Goal: Transaction & Acquisition: Book appointment/travel/reservation

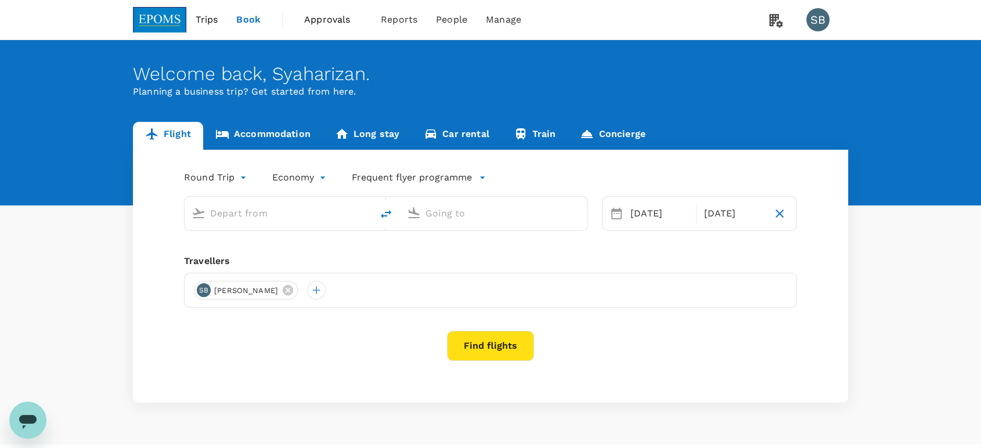
type input "Kuala Lumpur Intl ([GEOGRAPHIC_DATA])"
type input "Shanghai Pudong Intl (PVG)"
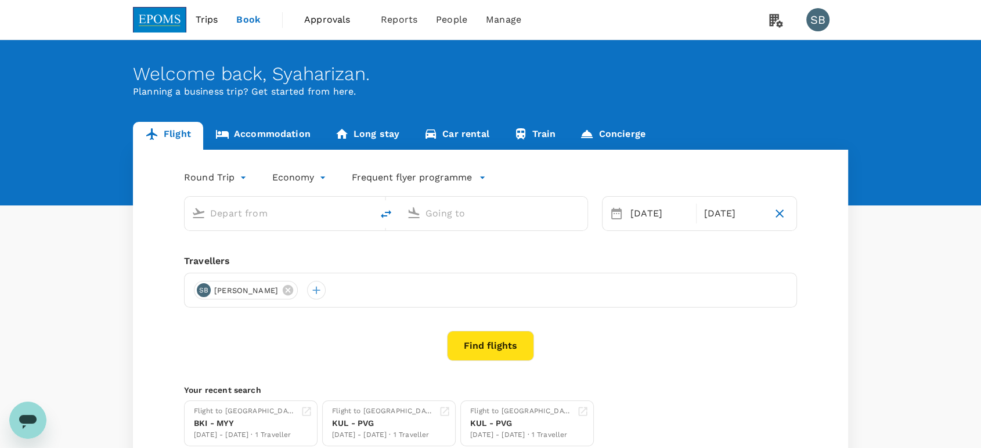
type input "Kuala Lumpur Intl ([GEOGRAPHIC_DATA])"
type input "Shanghai Pudong Intl (PVG)"
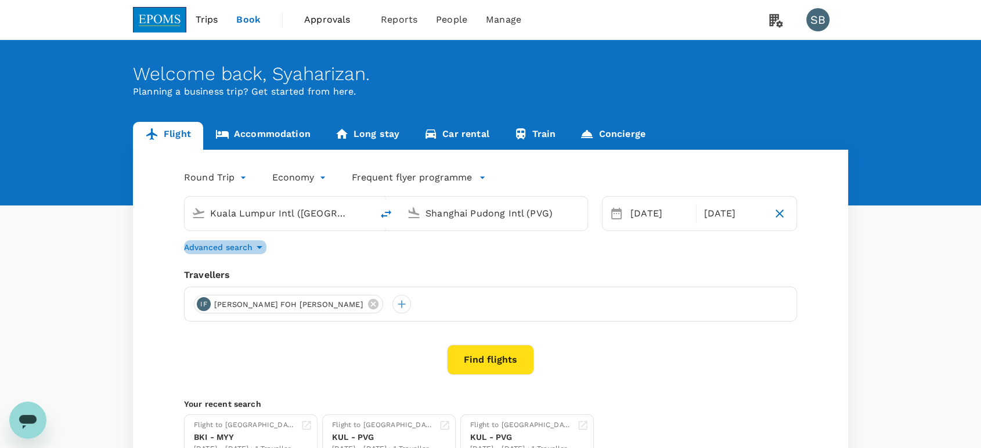
click at [261, 246] on icon "button" at bounding box center [260, 247] width 14 height 14
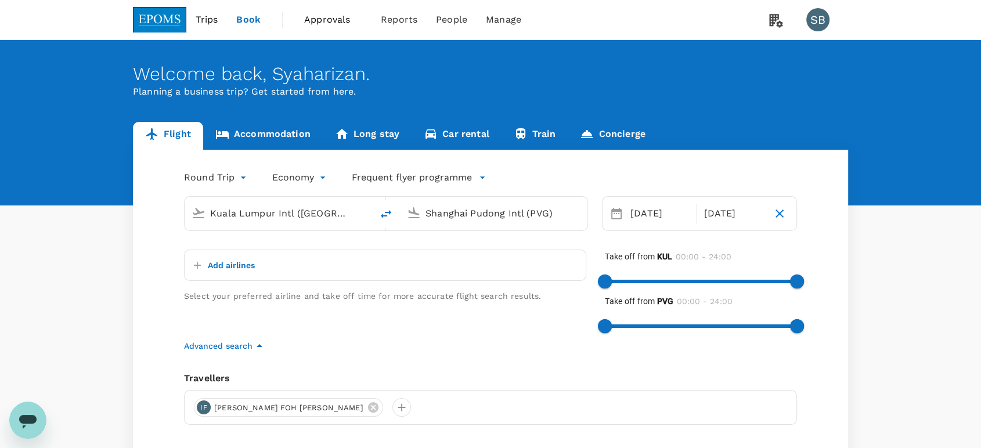
click at [203, 267] on icon "button" at bounding box center [198, 266] width 12 height 12
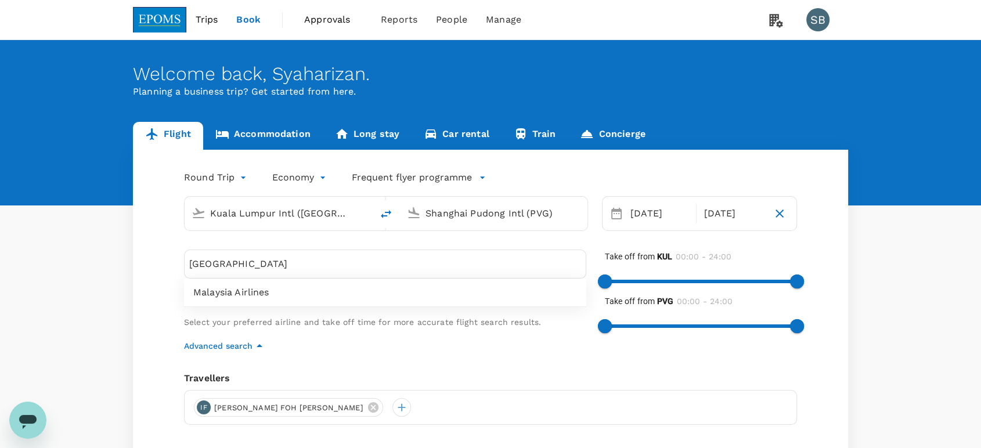
type input "[GEOGRAPHIC_DATA]"
click at [216, 296] on span "Malaysia Airlines" at bounding box center [385, 293] width 384 height 14
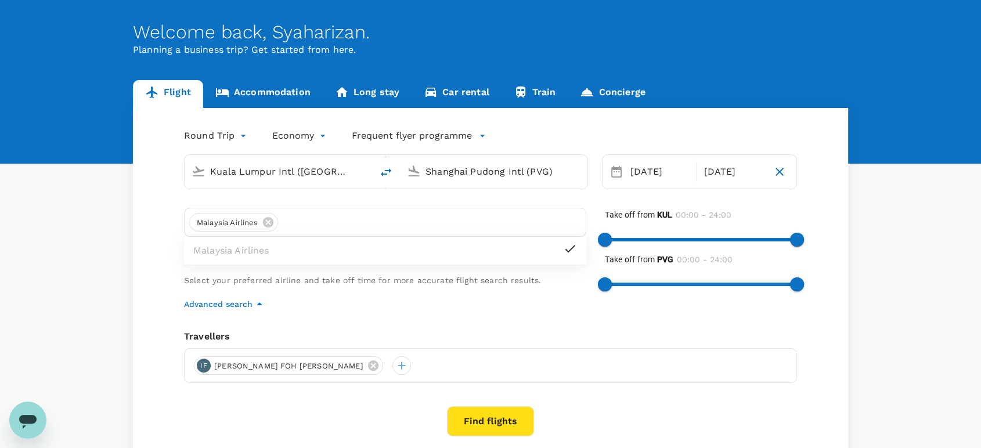
scroll to position [64, 0]
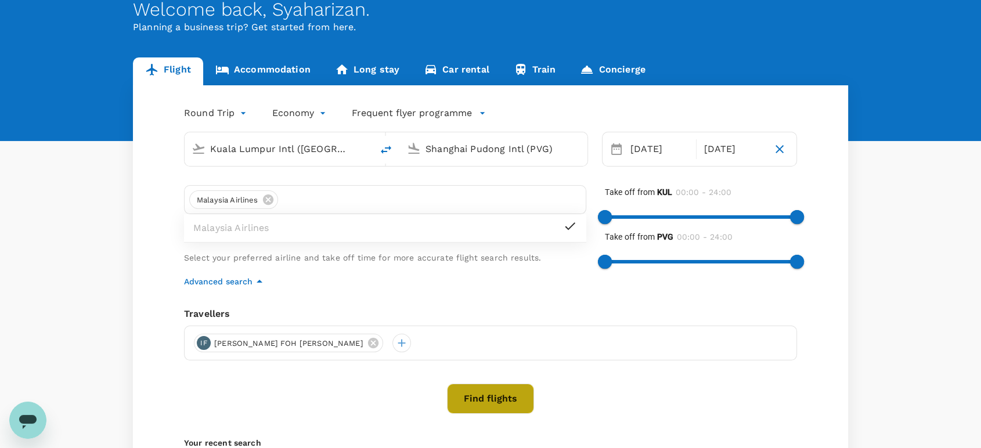
click at [491, 402] on button "Find flights" at bounding box center [490, 399] width 87 height 30
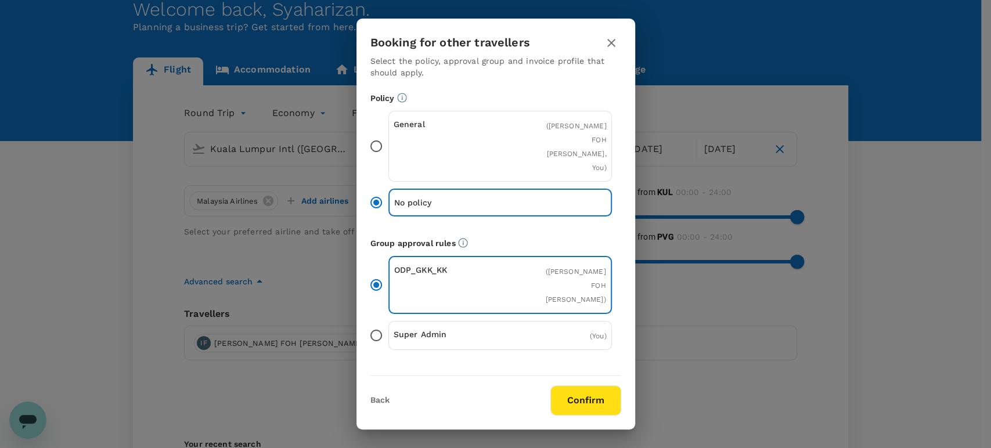
click at [573, 389] on button "Confirm" at bounding box center [586, 401] width 71 height 30
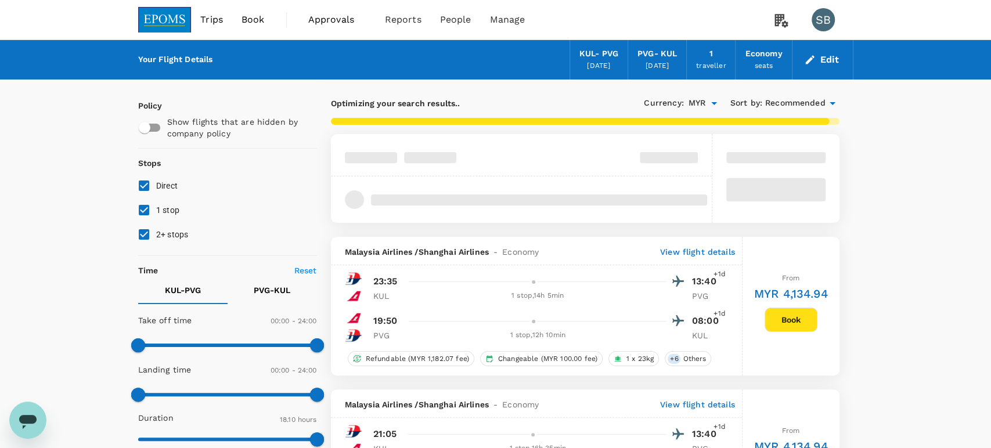
checkbox input "true"
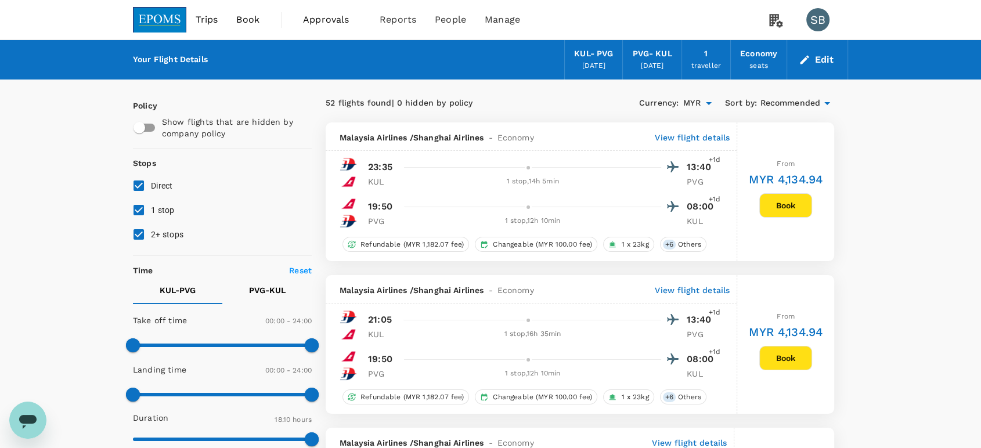
drag, startPoint x: 139, startPoint y: 231, endPoint x: 145, endPoint y: 216, distance: 15.6
click at [139, 229] on input "2+ stops" at bounding box center [139, 234] width 24 height 24
checkbox input "false"
click at [142, 208] on input "1 stop" at bounding box center [139, 210] width 24 height 24
checkbox input "false"
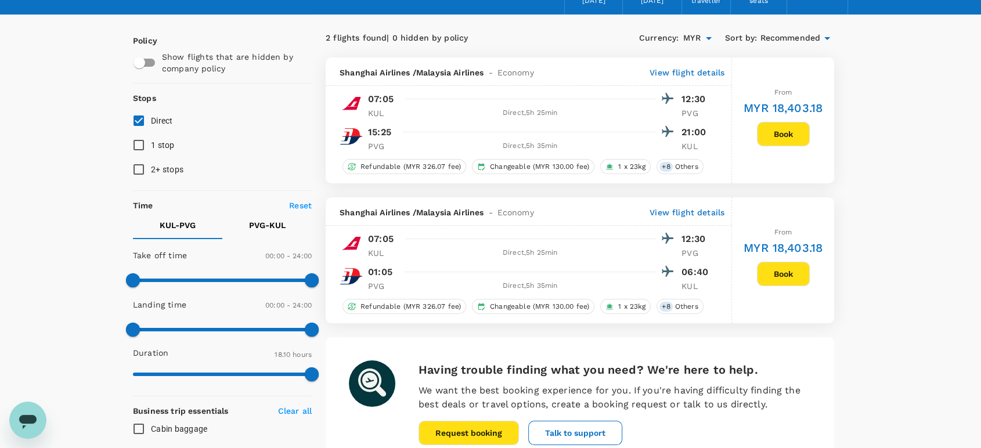
scroll to position [64, 0]
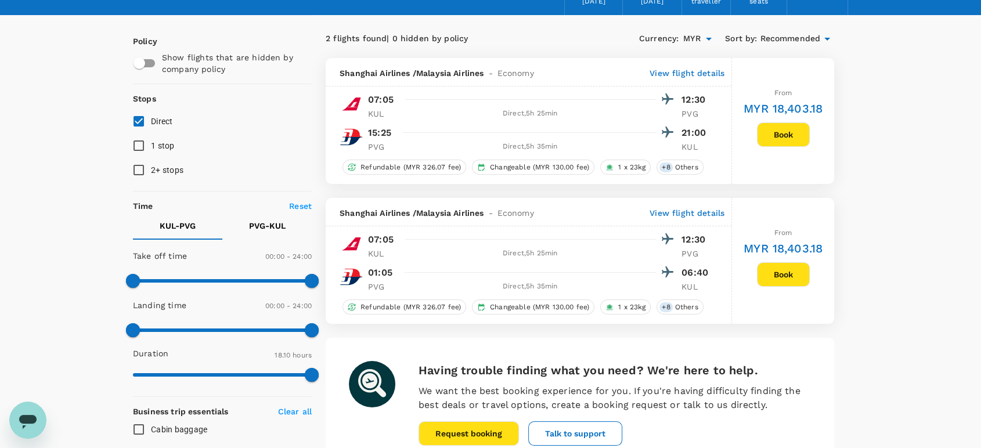
click at [138, 123] on input "Direct" at bounding box center [139, 121] width 24 height 24
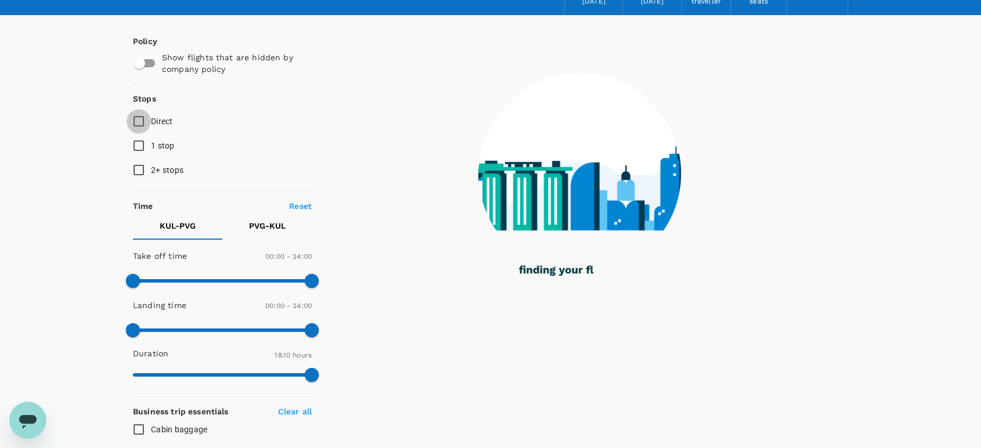
click at [138, 118] on input "Direct" at bounding box center [139, 121] width 24 height 24
checkbox input "true"
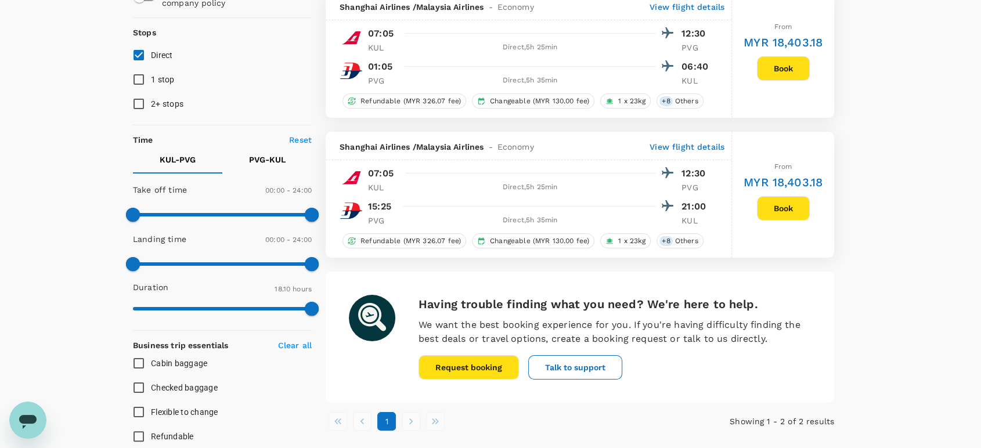
scroll to position [0, 0]
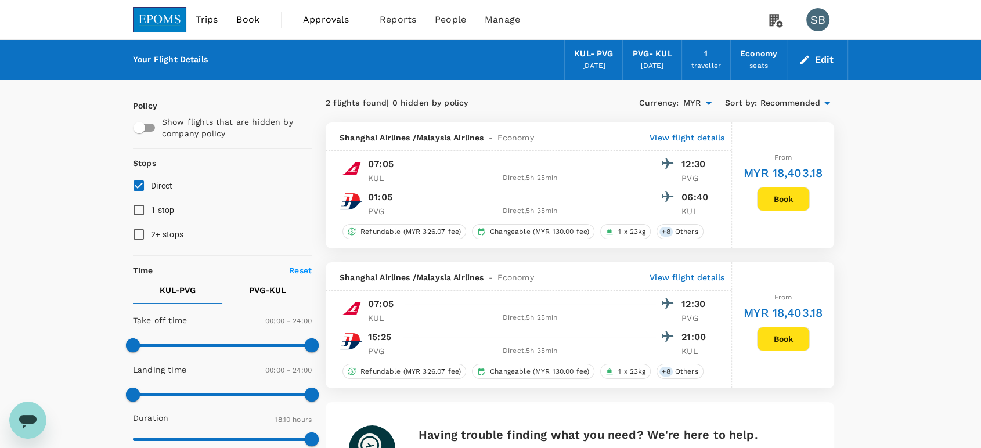
click at [163, 25] on img at bounding box center [159, 20] width 53 height 26
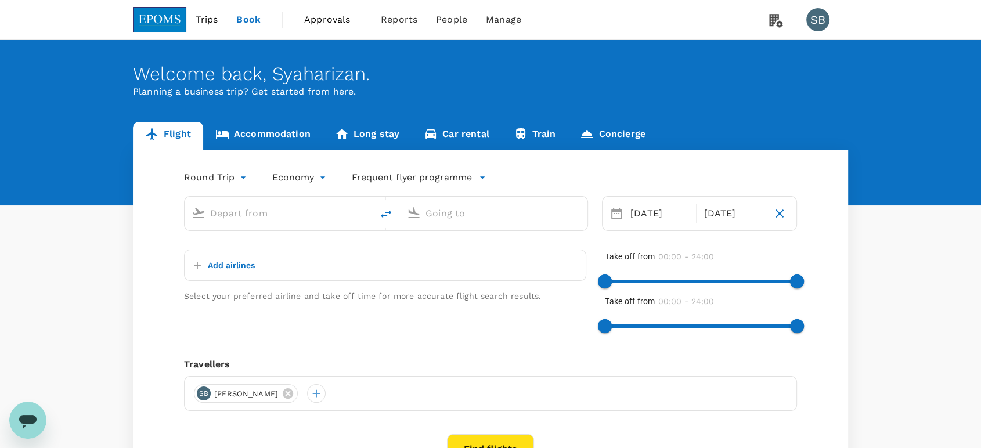
type input "Kuala Lumpur Intl ([GEOGRAPHIC_DATA])"
type input "Shanghai Pudong Intl (PVG)"
type input "Kuala Lumpur Intl ([GEOGRAPHIC_DATA])"
type input "Shanghai Pudong Intl (PVG)"
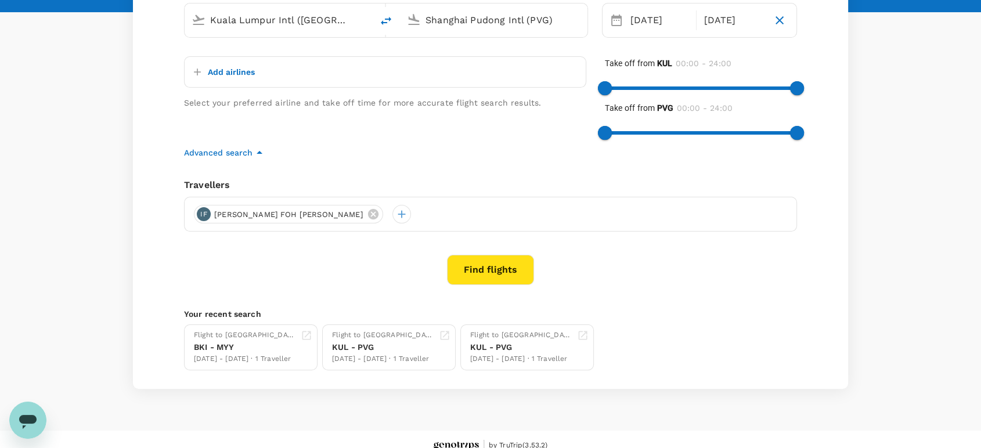
scroll to position [204, 0]
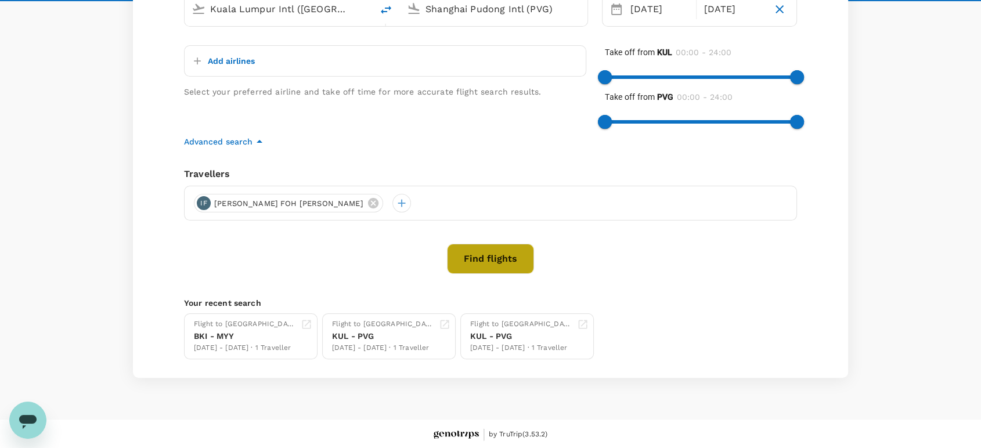
click at [473, 247] on button "Find flights" at bounding box center [490, 259] width 87 height 30
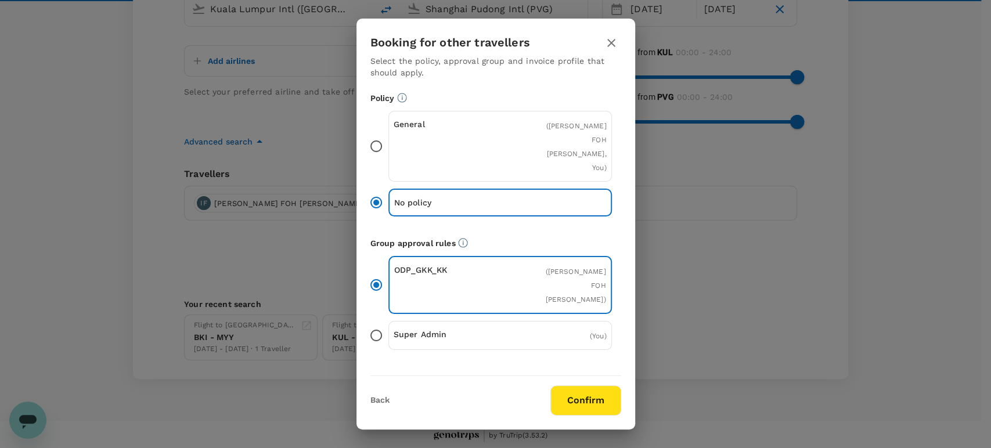
click at [564, 395] on button "Confirm" at bounding box center [586, 401] width 71 height 30
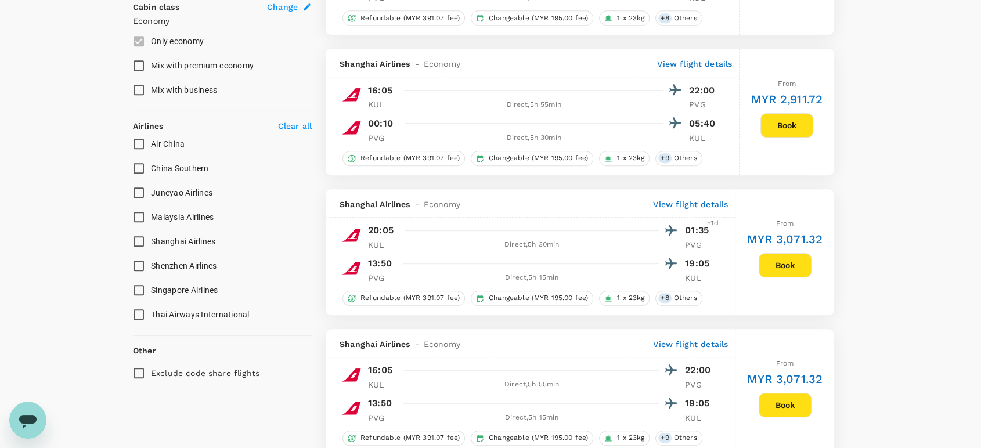
scroll to position [774, 0]
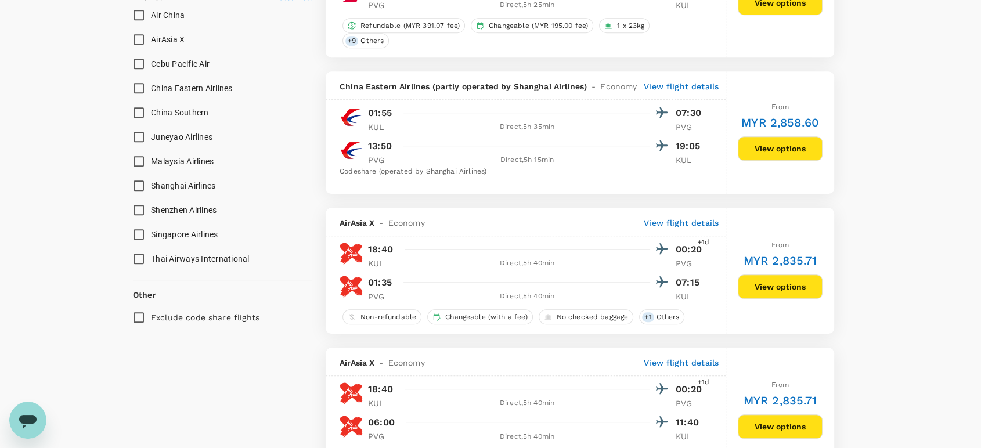
type input "1390"
